Goal: Subscribe to service/newsletter

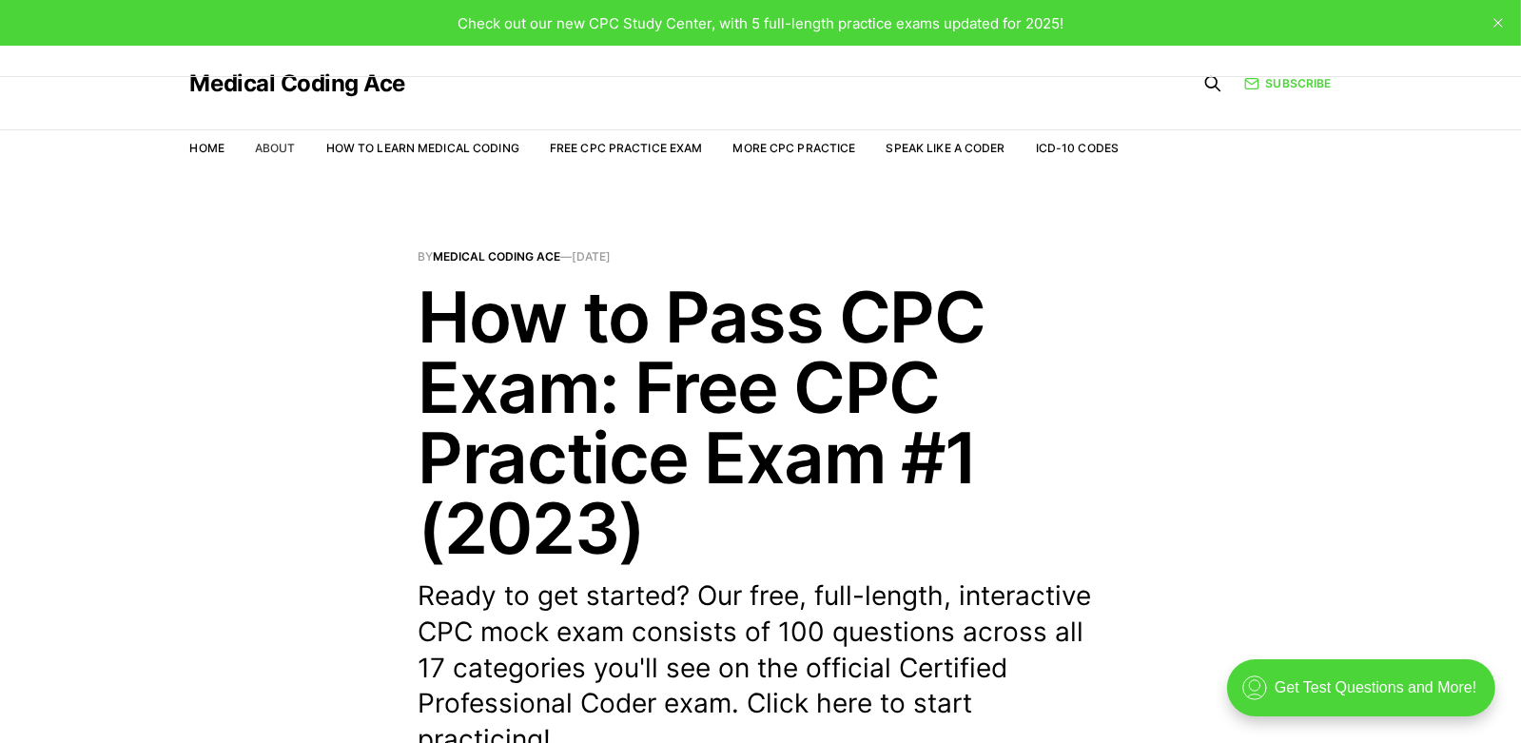
click at [293, 150] on link "About" at bounding box center [275, 148] width 41 height 14
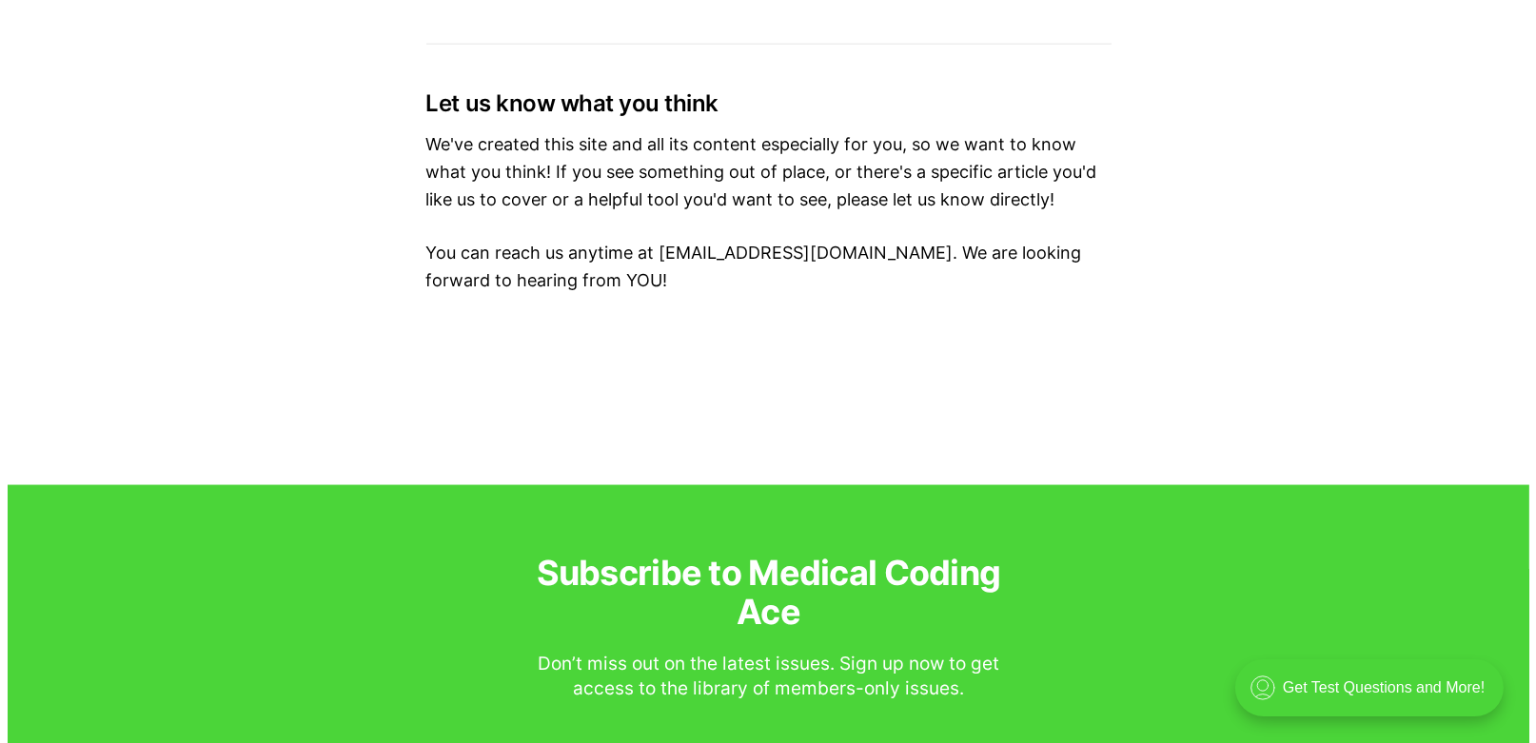
scroll to position [4163, 0]
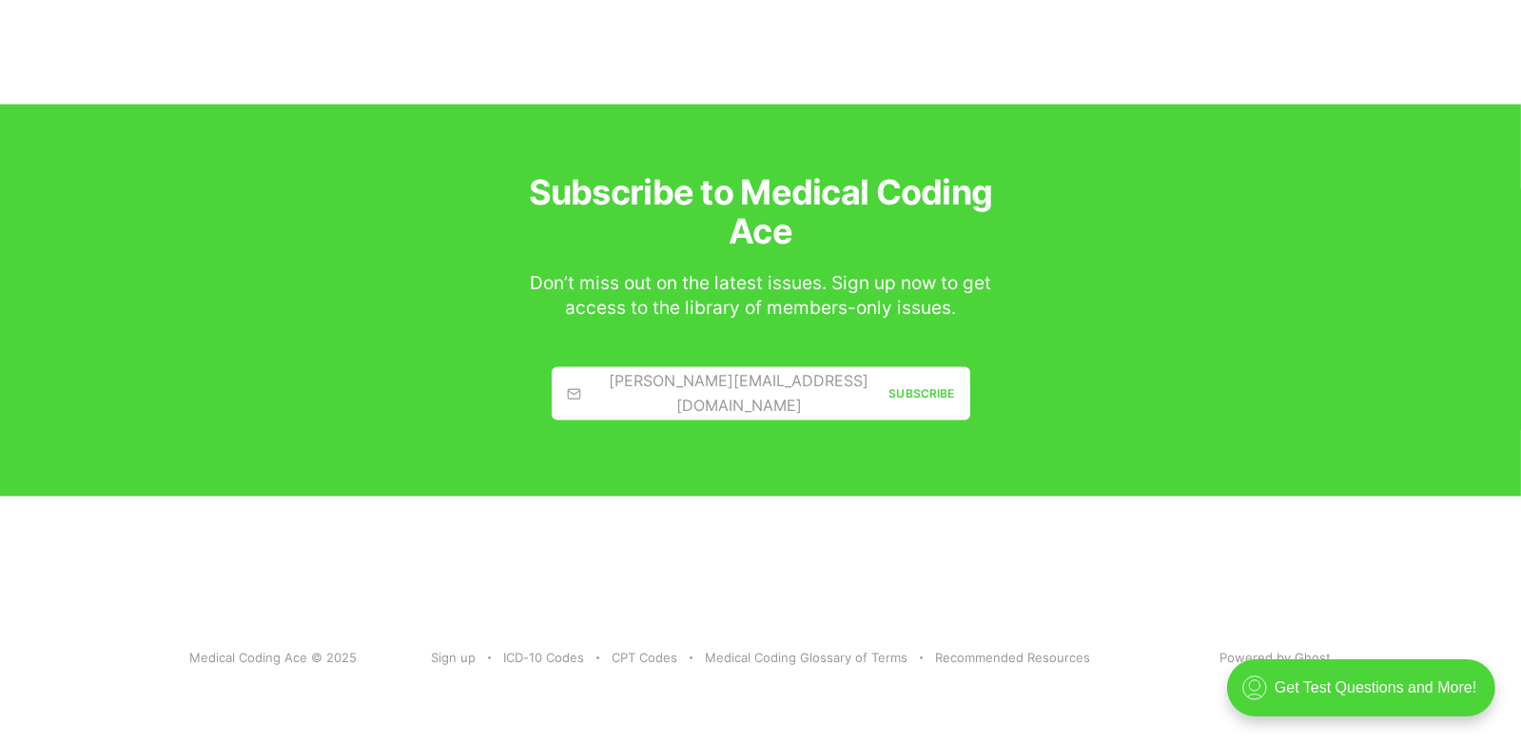
click at [643, 391] on div "[PERSON_NAME][EMAIL_ADDRESS][DOMAIN_NAME]" at bounding box center [728, 393] width 323 height 49
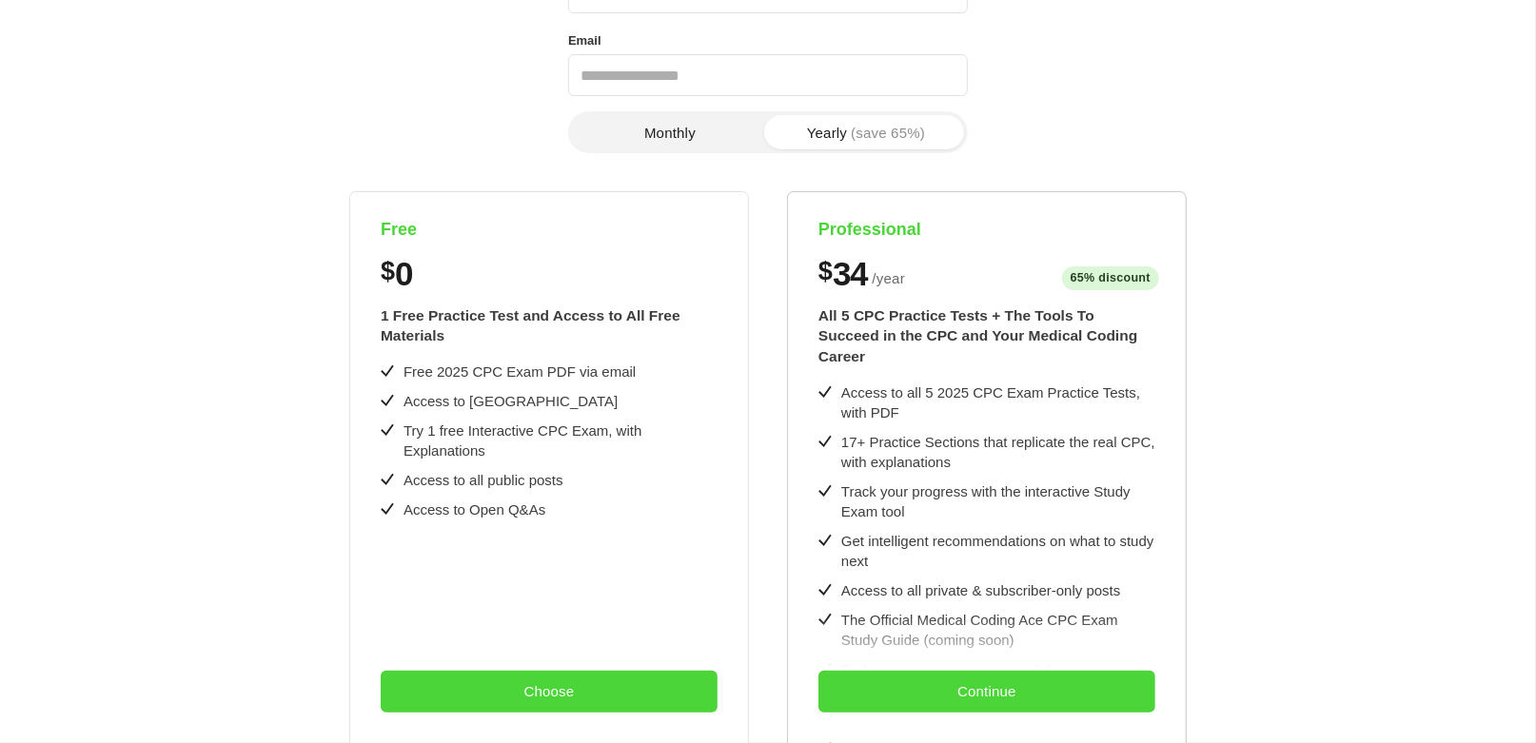
scroll to position [0, 0]
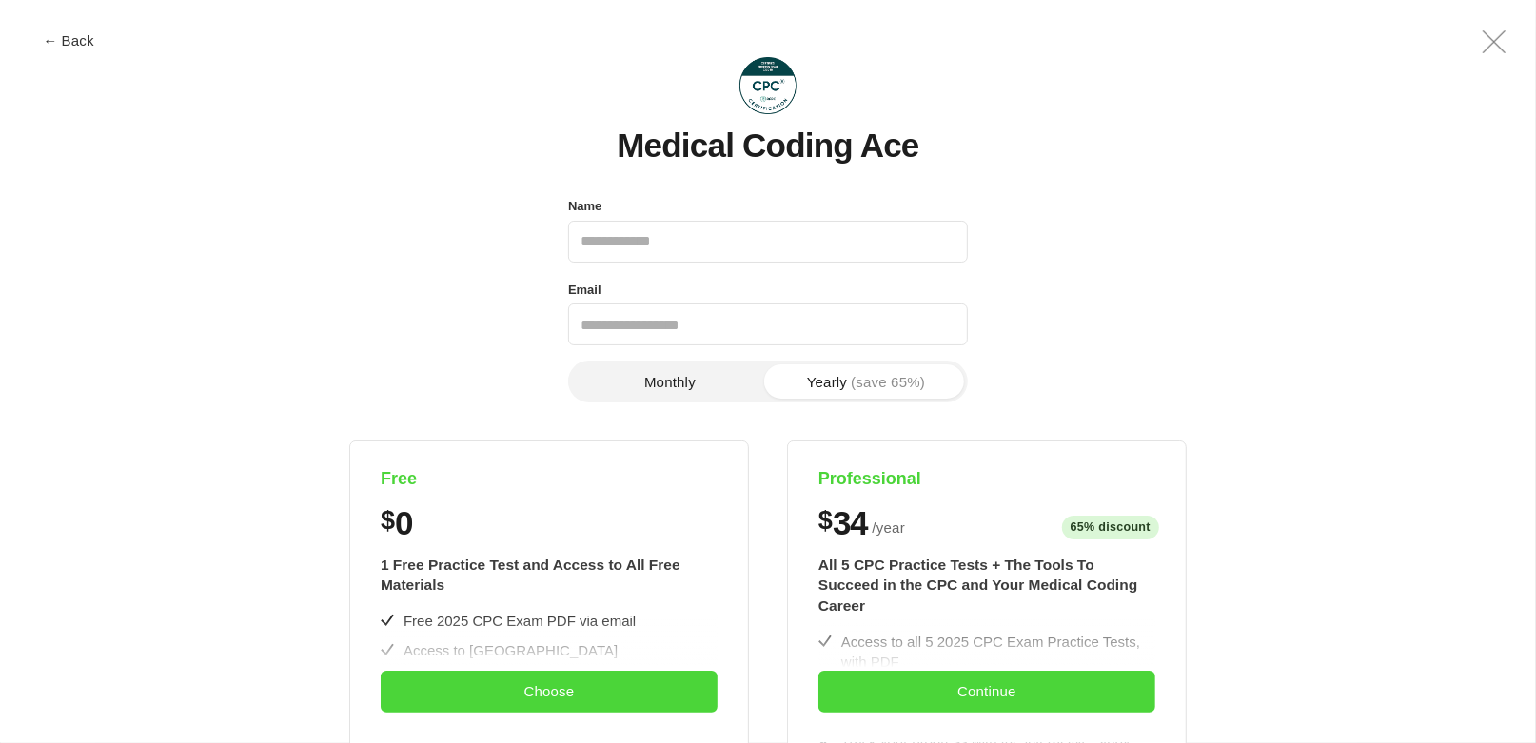
click at [711, 377] on button "Monthly" at bounding box center [670, 381] width 196 height 34
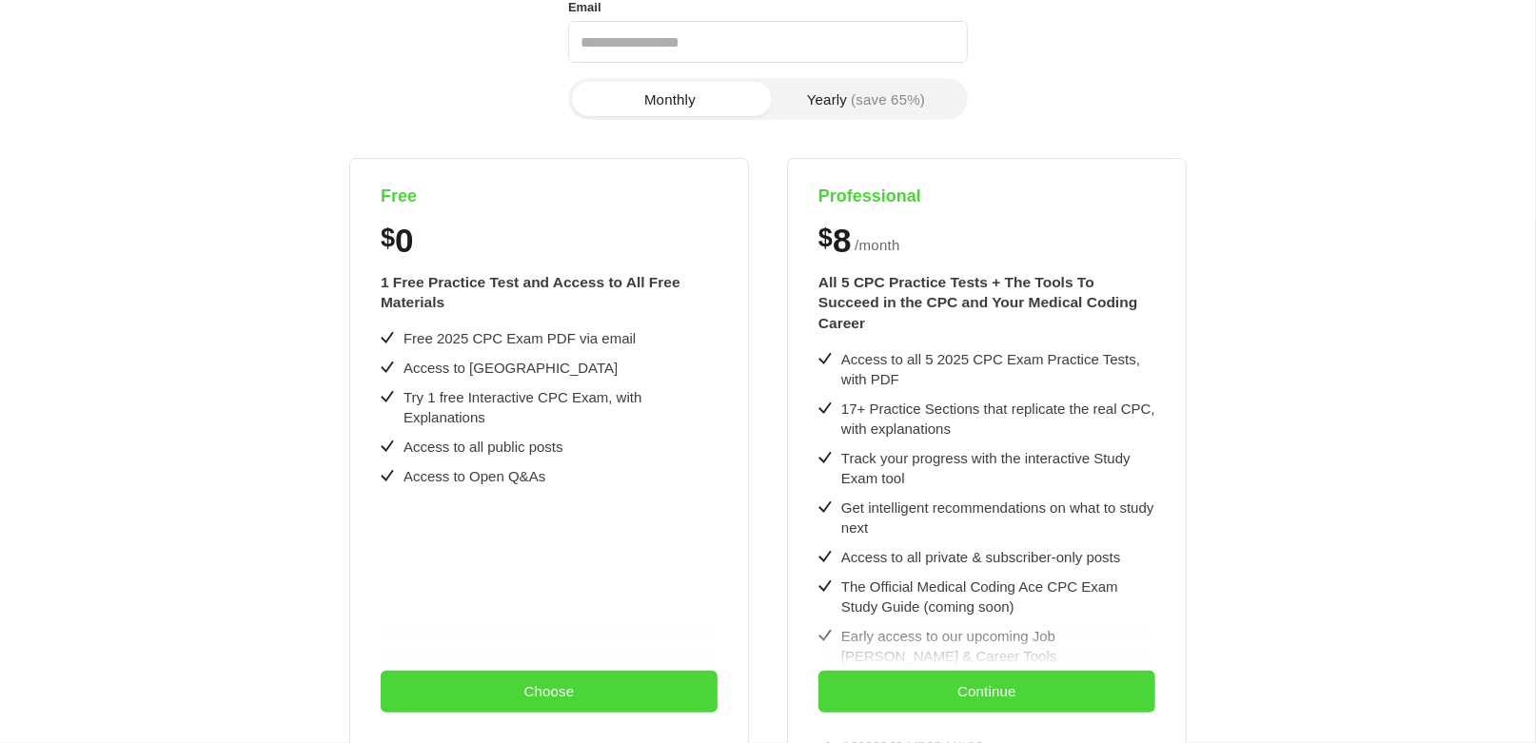
scroll to position [285, 0]
click at [683, 47] on input "Email" at bounding box center [768, 39] width 400 height 42
type input "**********"
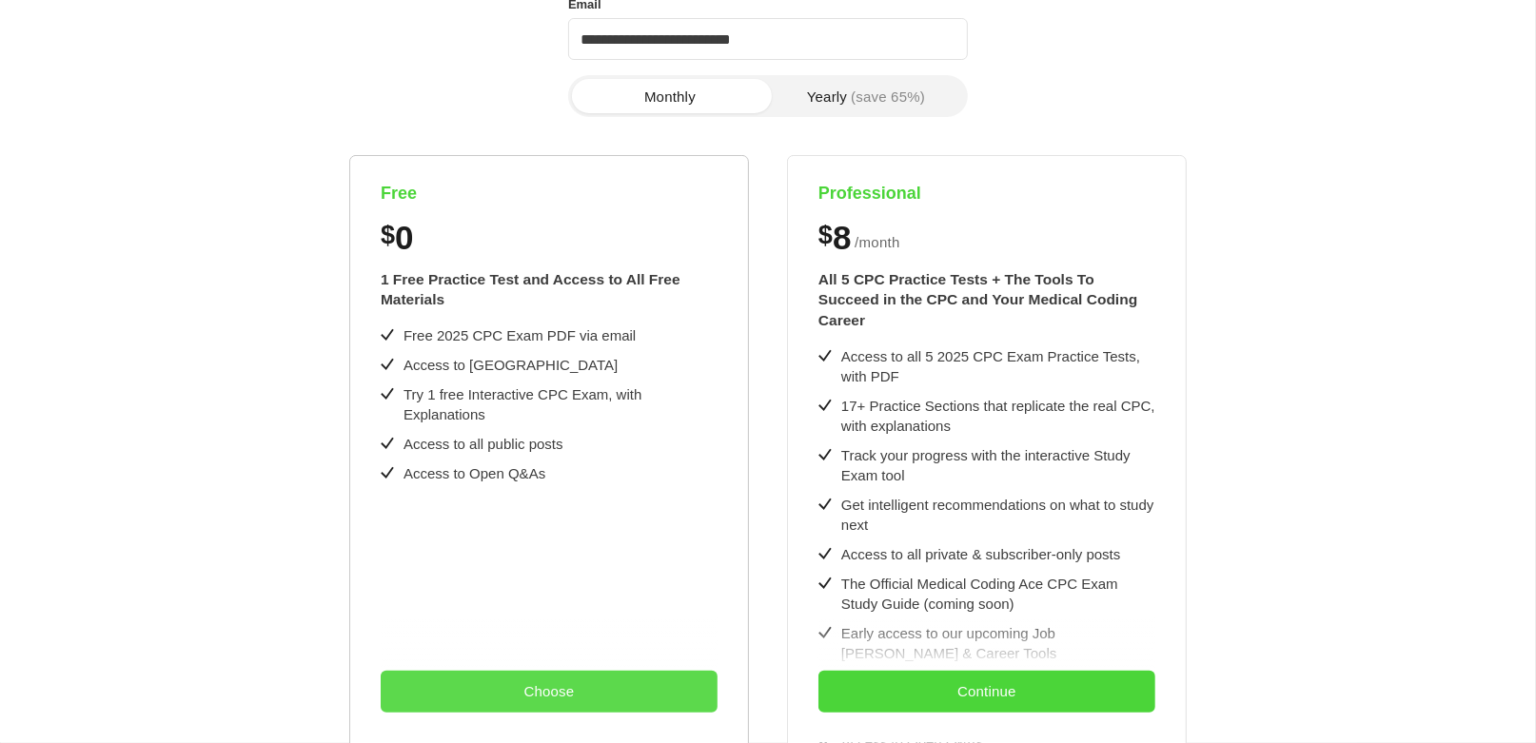
click at [590, 683] on button "Choose" at bounding box center [549, 692] width 337 height 42
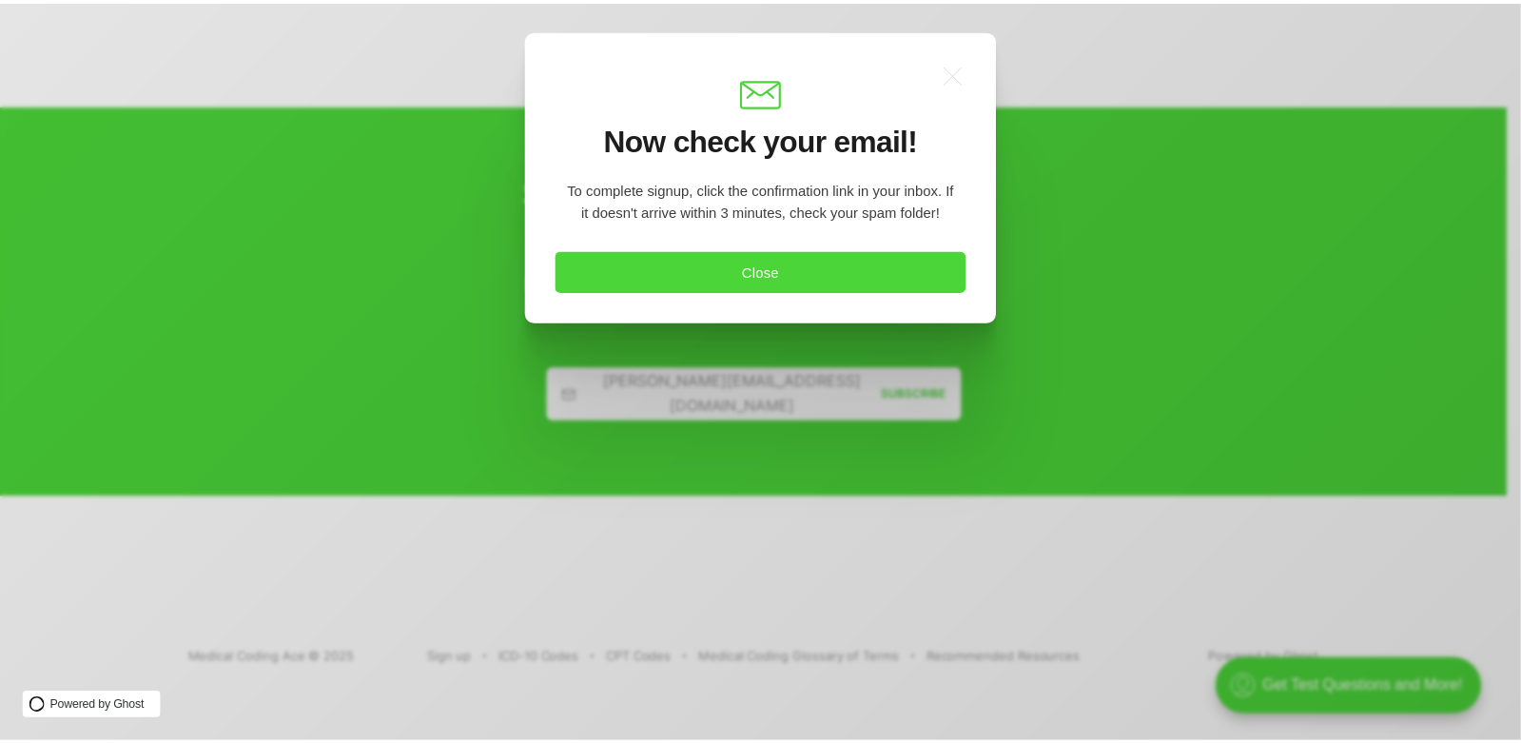
scroll to position [0, 0]
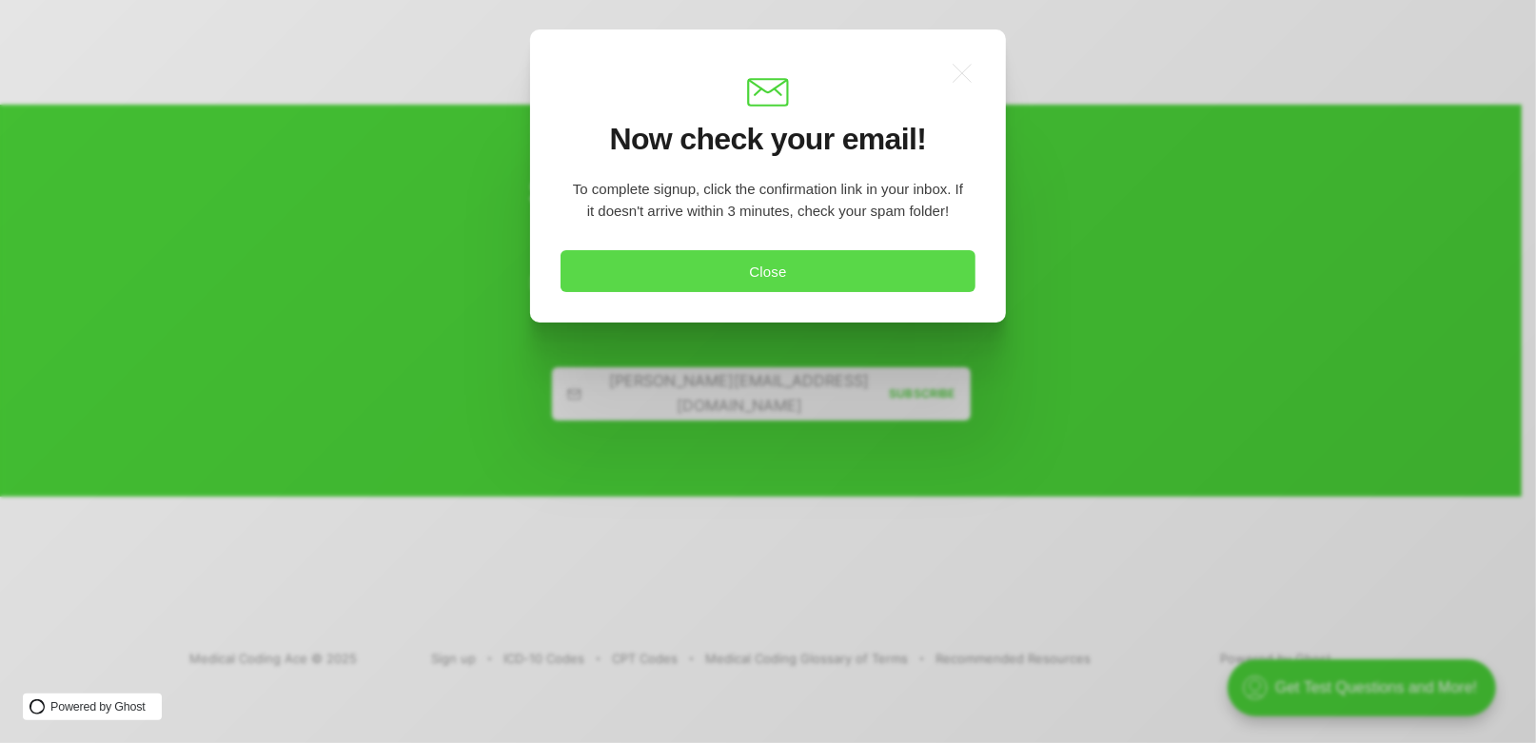
click at [838, 258] on button "Close" at bounding box center [767, 271] width 415 height 42
